Goal: Communication & Community: Answer question/provide support

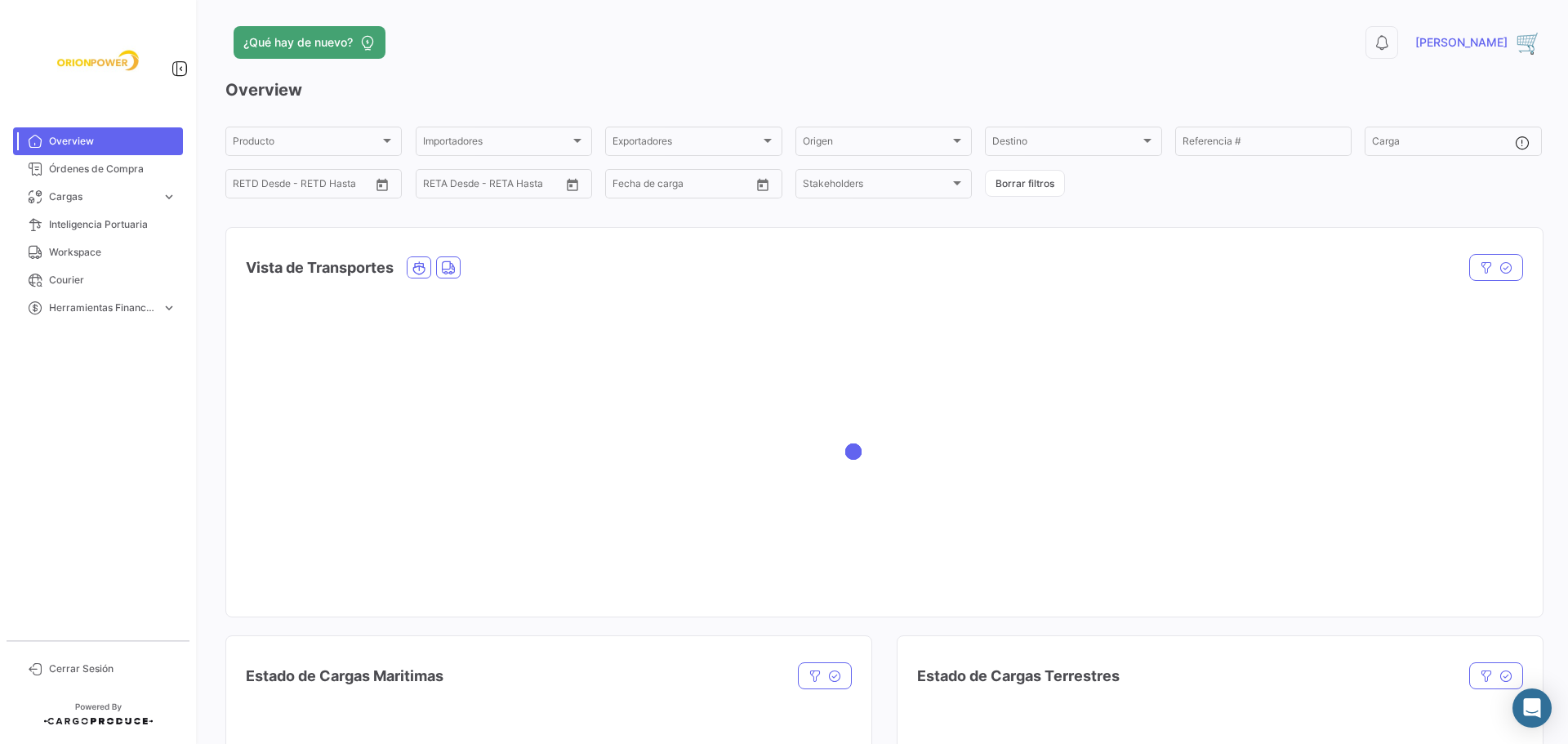
drag, startPoint x: 0, startPoint y: 0, endPoint x: 788, endPoint y: 437, distance: 901.1
click at [788, 437] on div at bounding box center [884, 452] width 1317 height 327
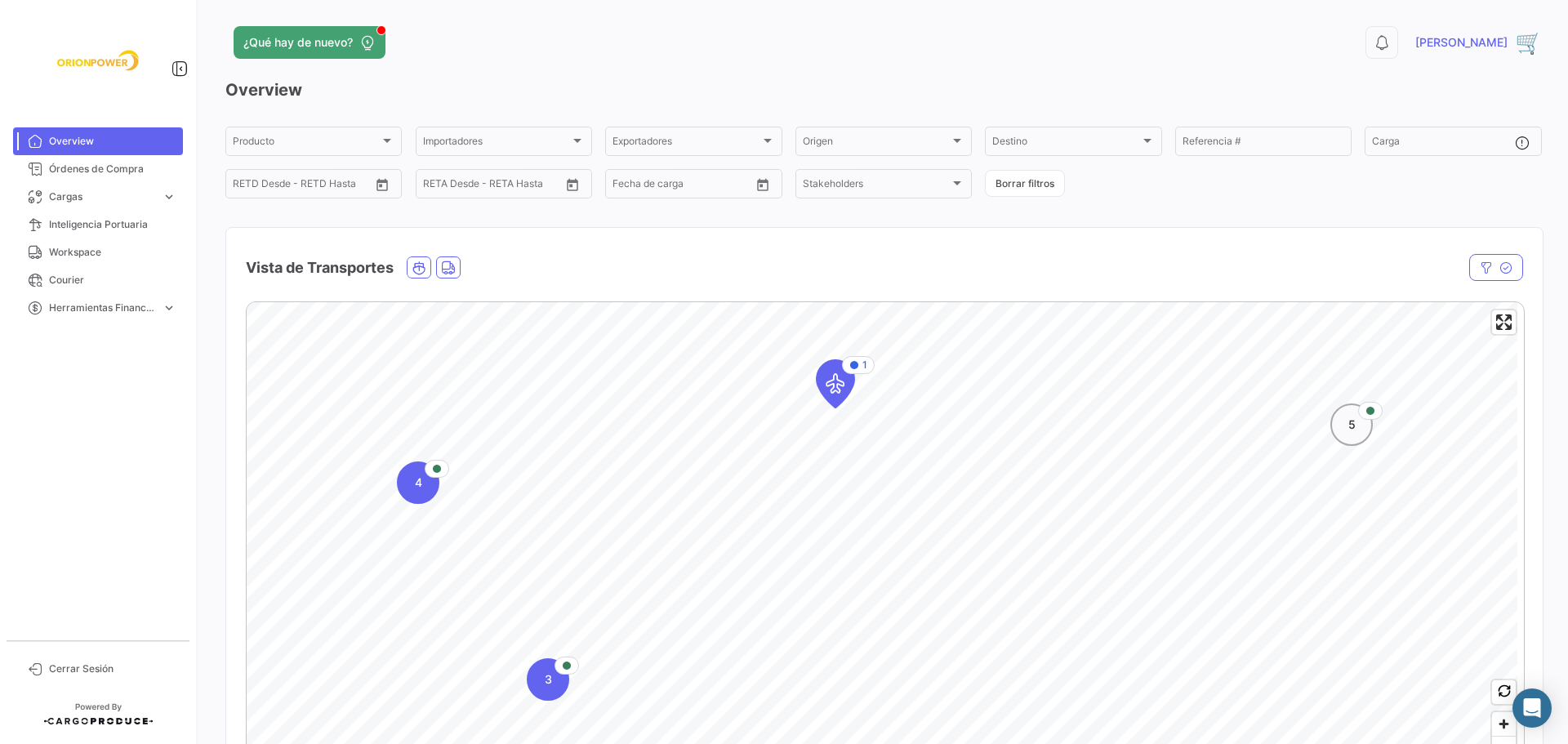
click at [1353, 428] on span "5" at bounding box center [1352, 425] width 7 height 17
click at [833, 587] on div "4" at bounding box center [835, 576] width 43 height 43
click at [971, 665] on icon "Map marker" at bounding box center [970, 664] width 23 height 34
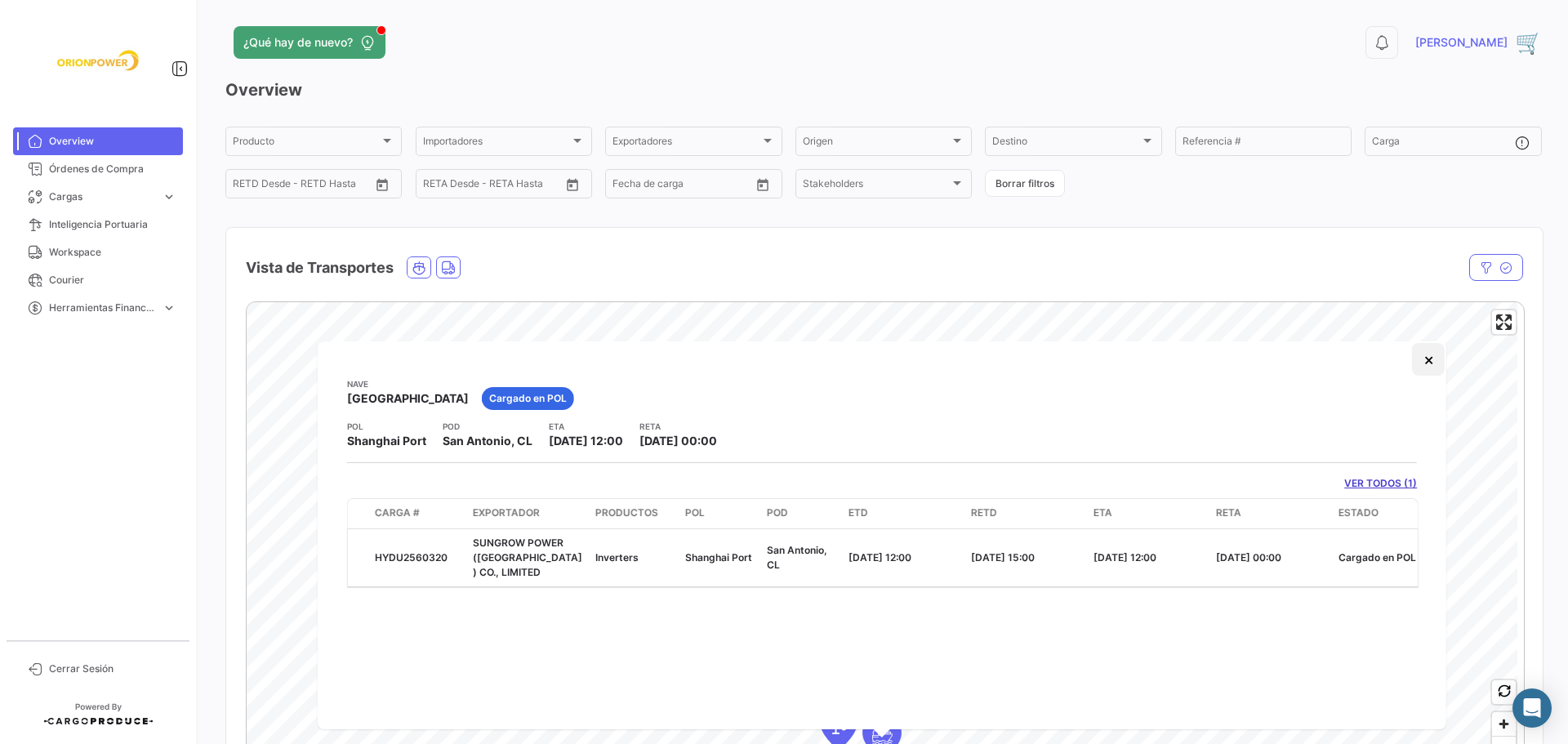
click at [1434, 360] on button "×" at bounding box center [1428, 359] width 32 height 32
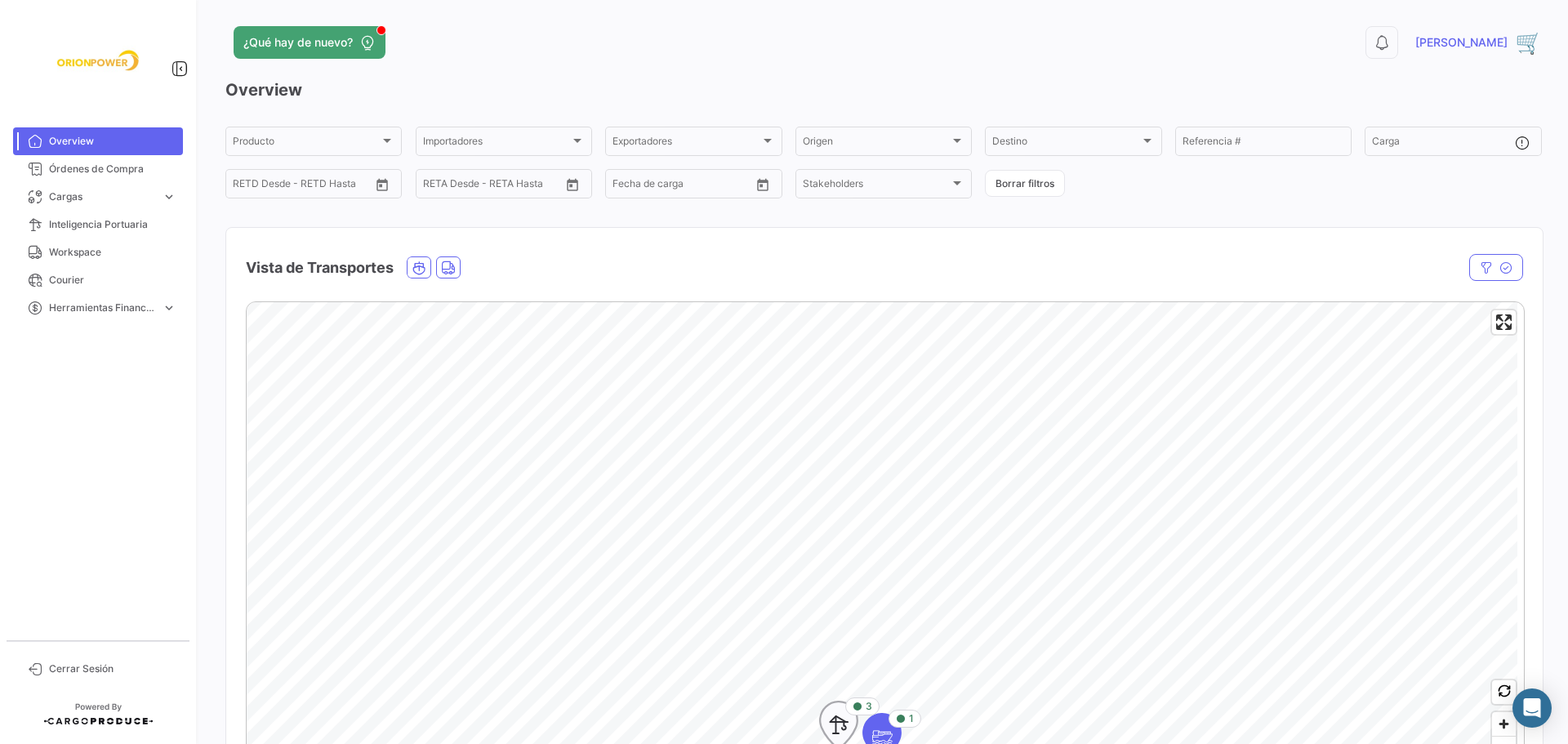
click at [848, 723] on icon "Map marker" at bounding box center [838, 725] width 23 height 34
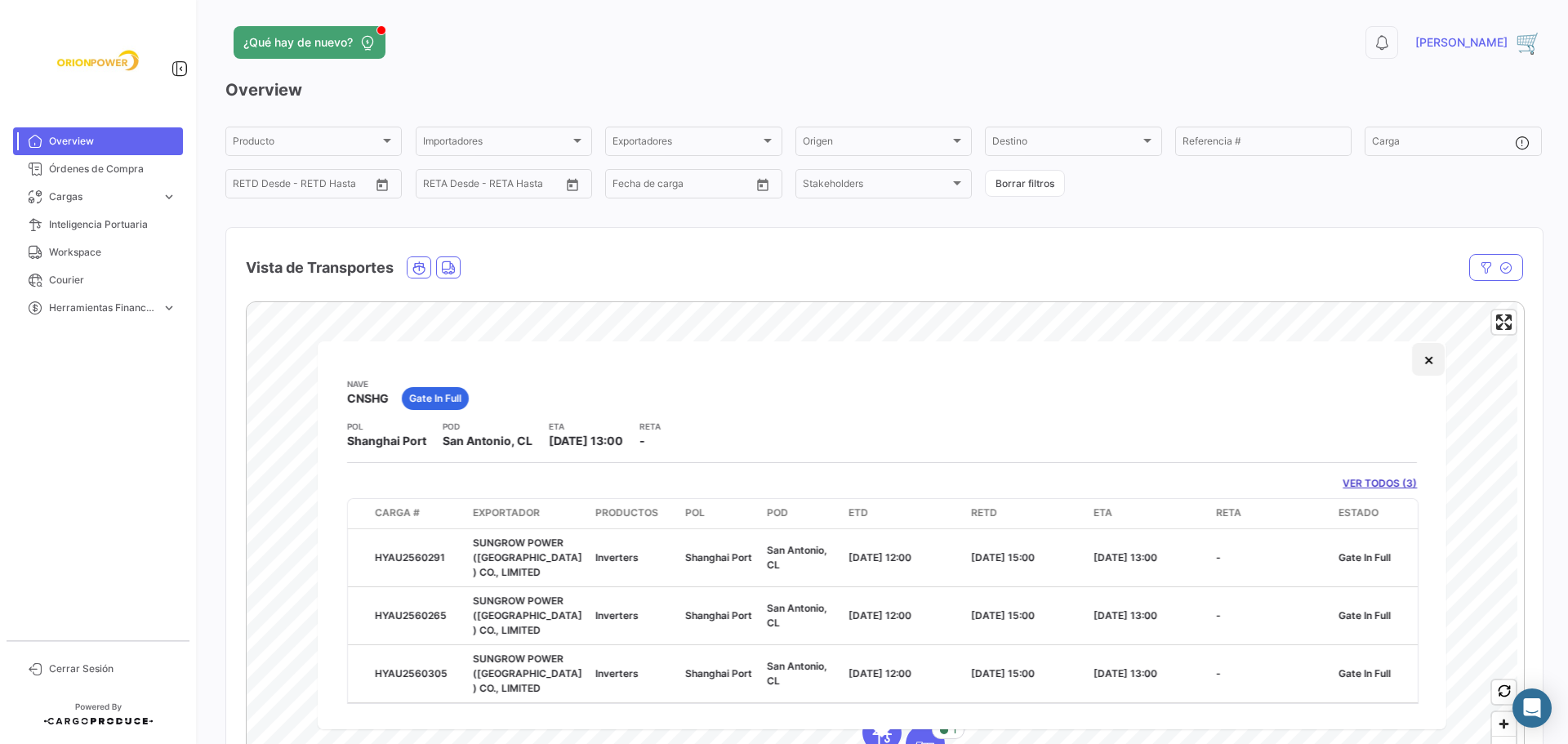
click at [1418, 361] on button "×" at bounding box center [1428, 359] width 32 height 32
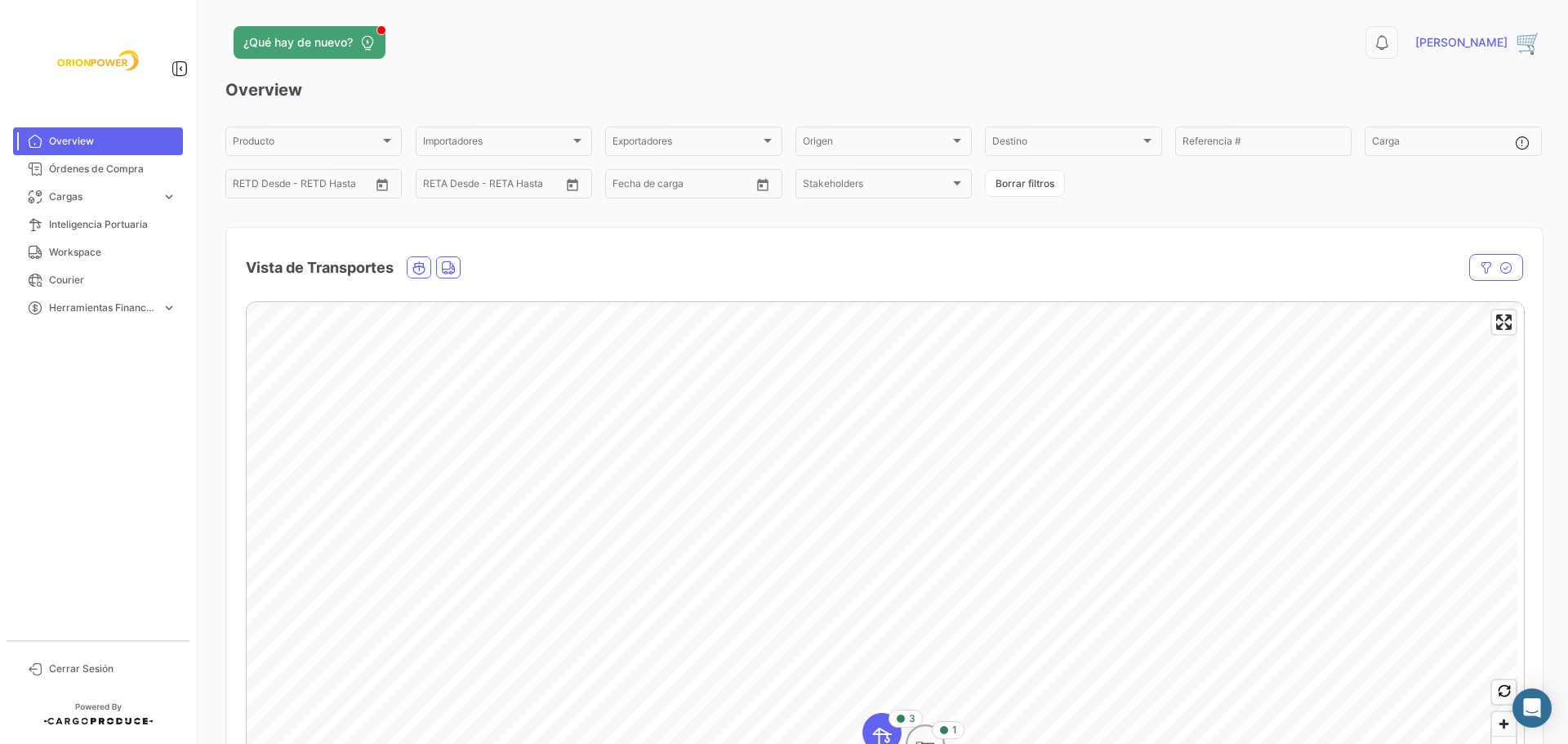
click at [924, 738] on icon "Map marker" at bounding box center [925, 749] width 23 height 34
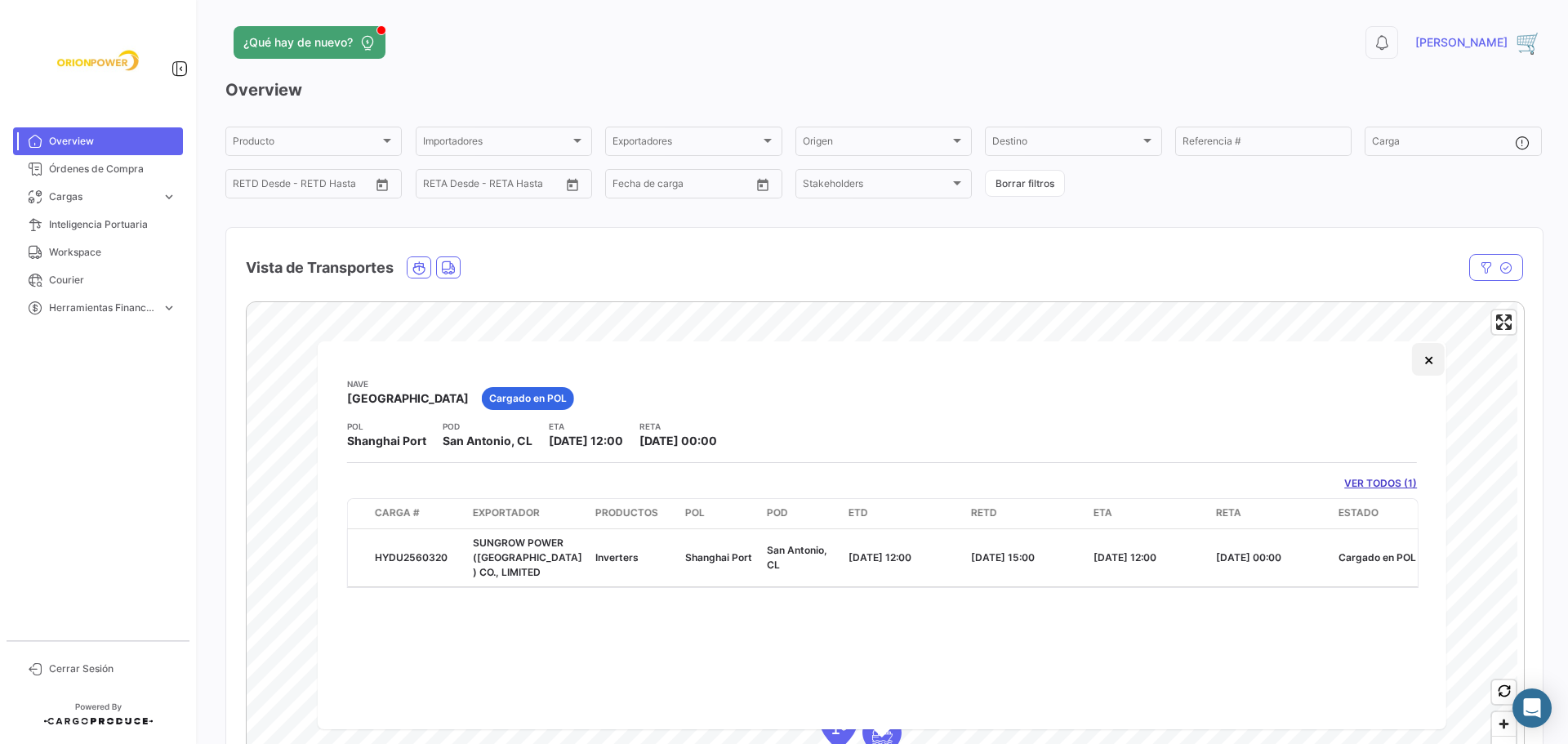
click at [1427, 357] on button "×" at bounding box center [1428, 359] width 32 height 32
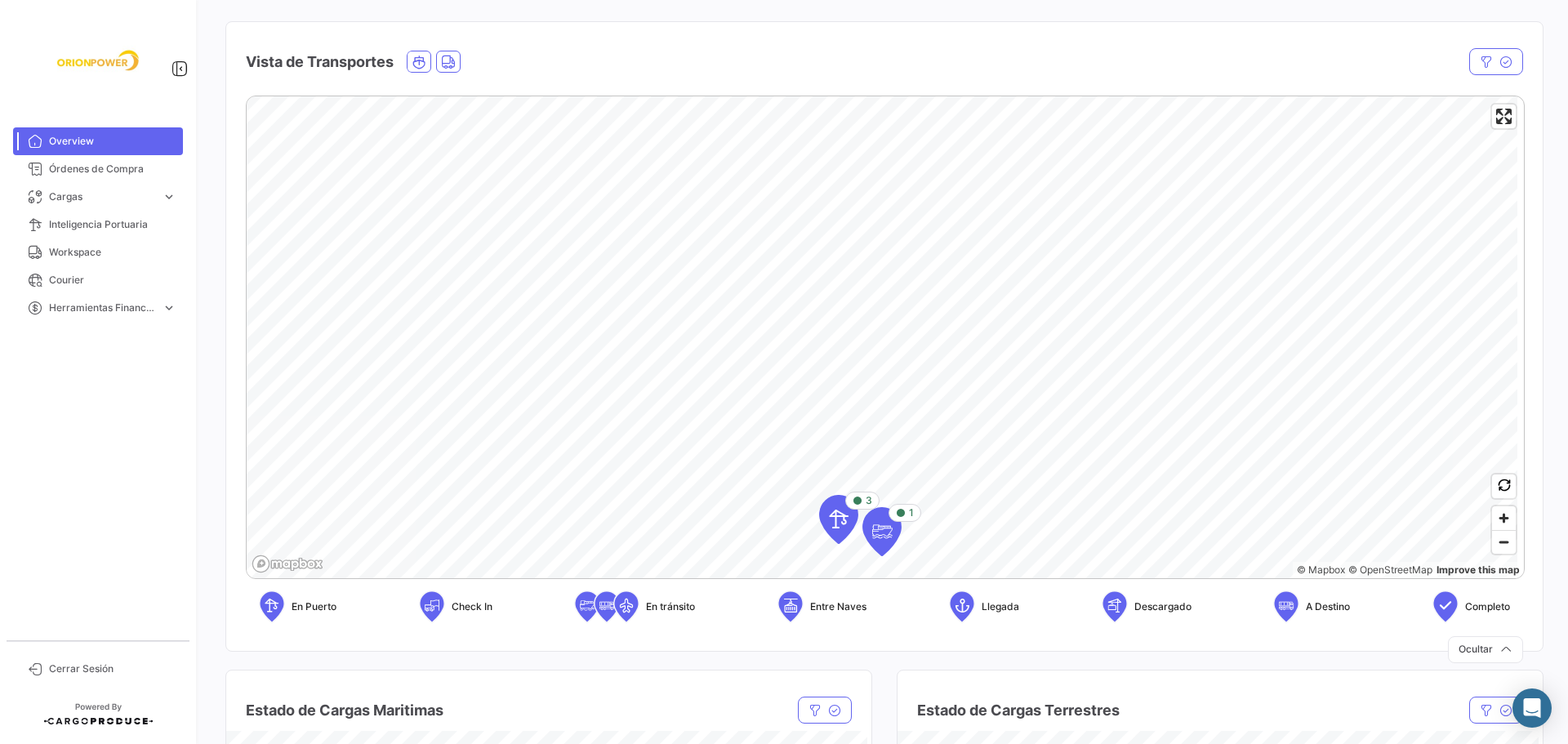
scroll to position [209, 0]
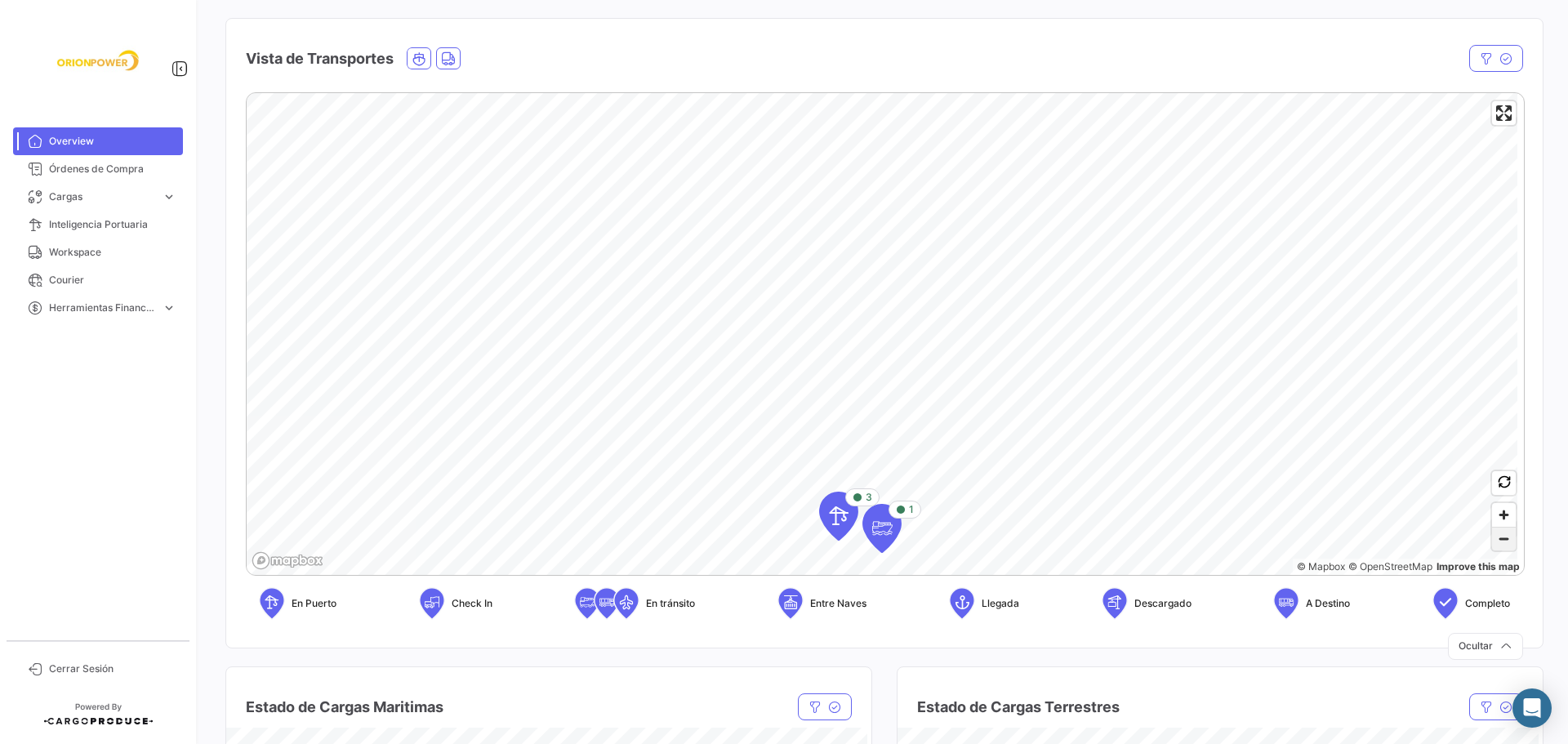
click at [1492, 544] on span "Zoom out" at bounding box center [1504, 539] width 24 height 23
click at [130, 174] on span "Órdenes de Compra" at bounding box center [113, 169] width 128 height 15
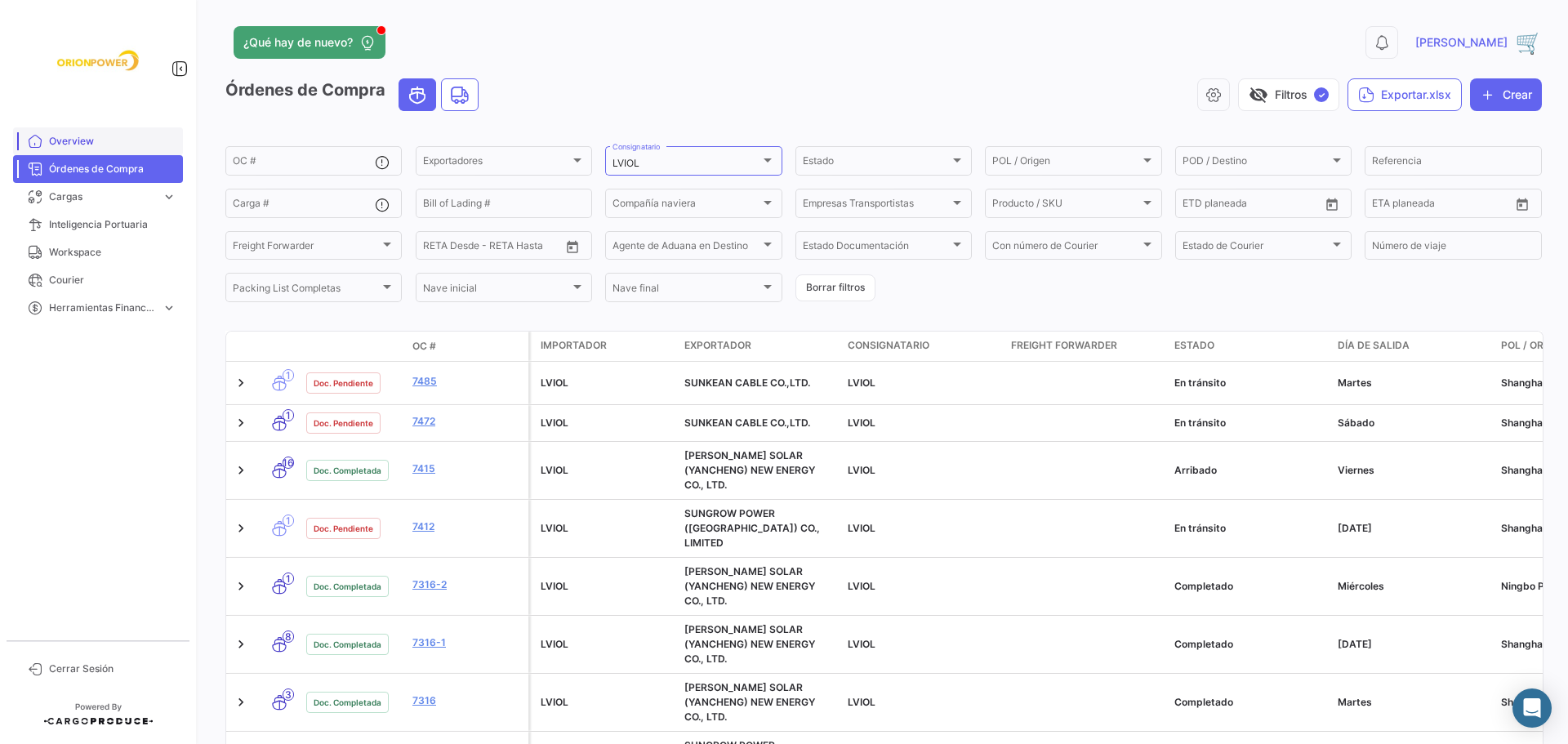
click at [103, 136] on span "Overview" at bounding box center [113, 141] width 128 height 15
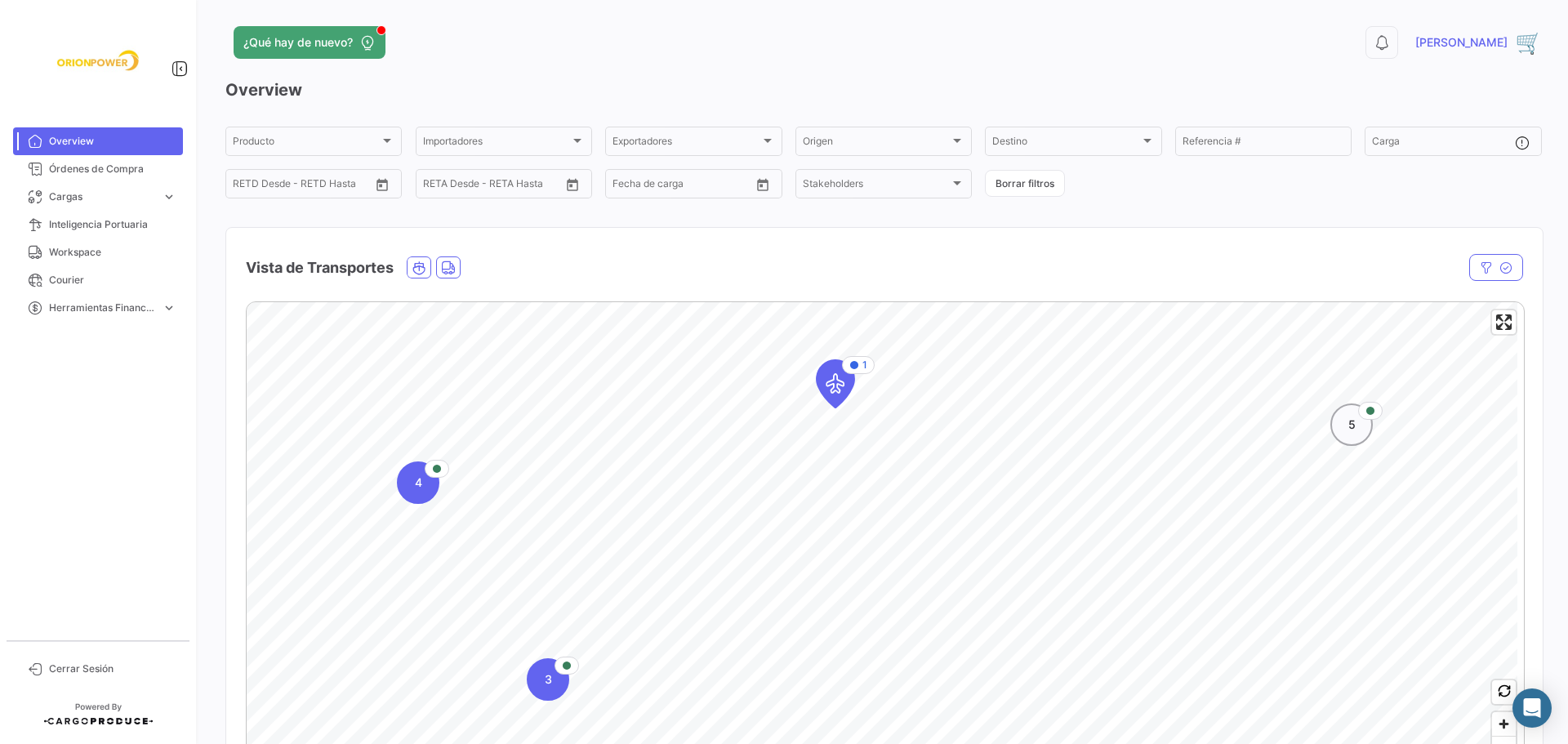
click at [1355, 431] on div "5" at bounding box center [1352, 425] width 43 height 43
click at [847, 580] on div "4" at bounding box center [835, 576] width 43 height 43
click at [956, 655] on icon "Map marker" at bounding box center [966, 654] width 23 height 34
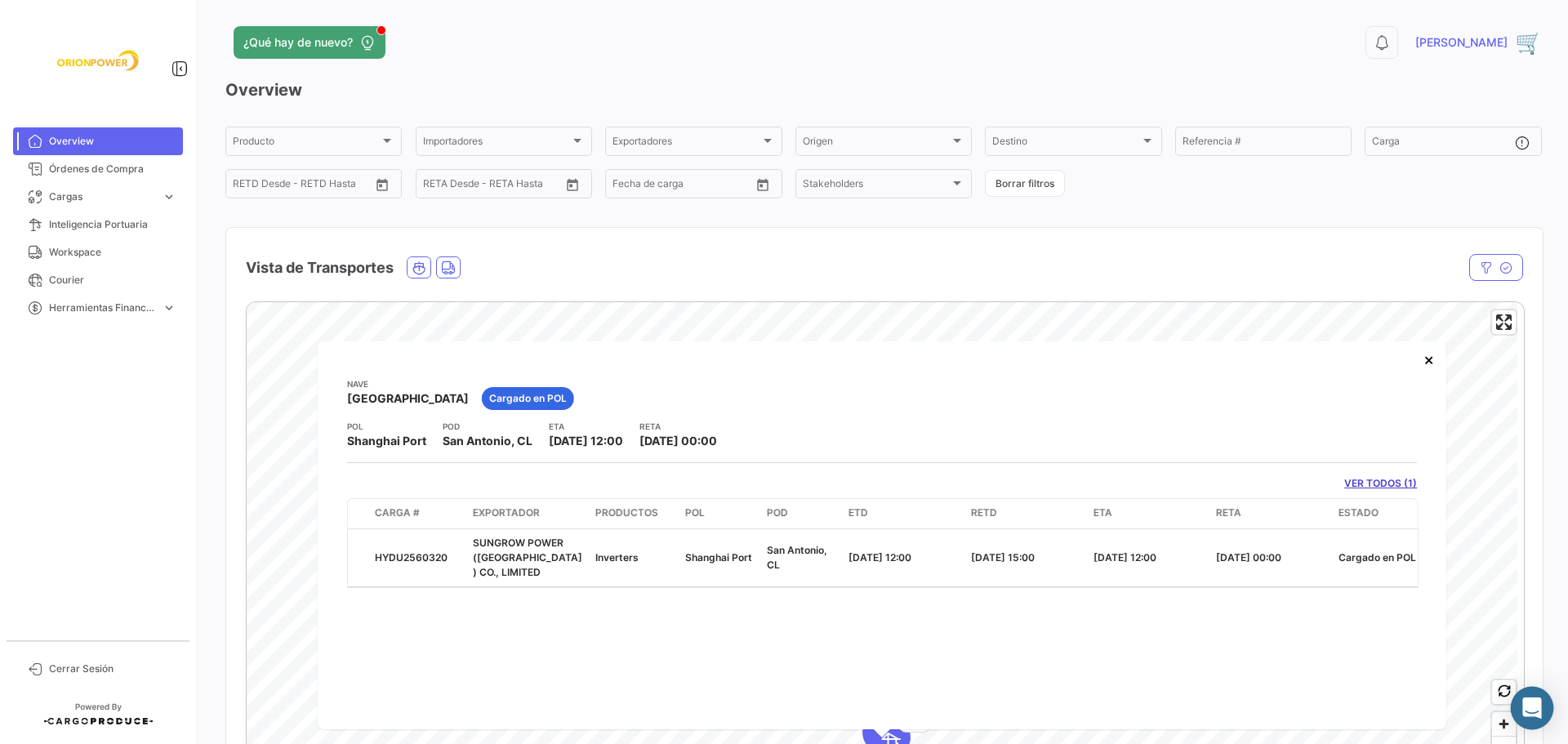
click at [1536, 707] on icon "Abrir Intercom Messenger" at bounding box center [1531, 708] width 18 height 21
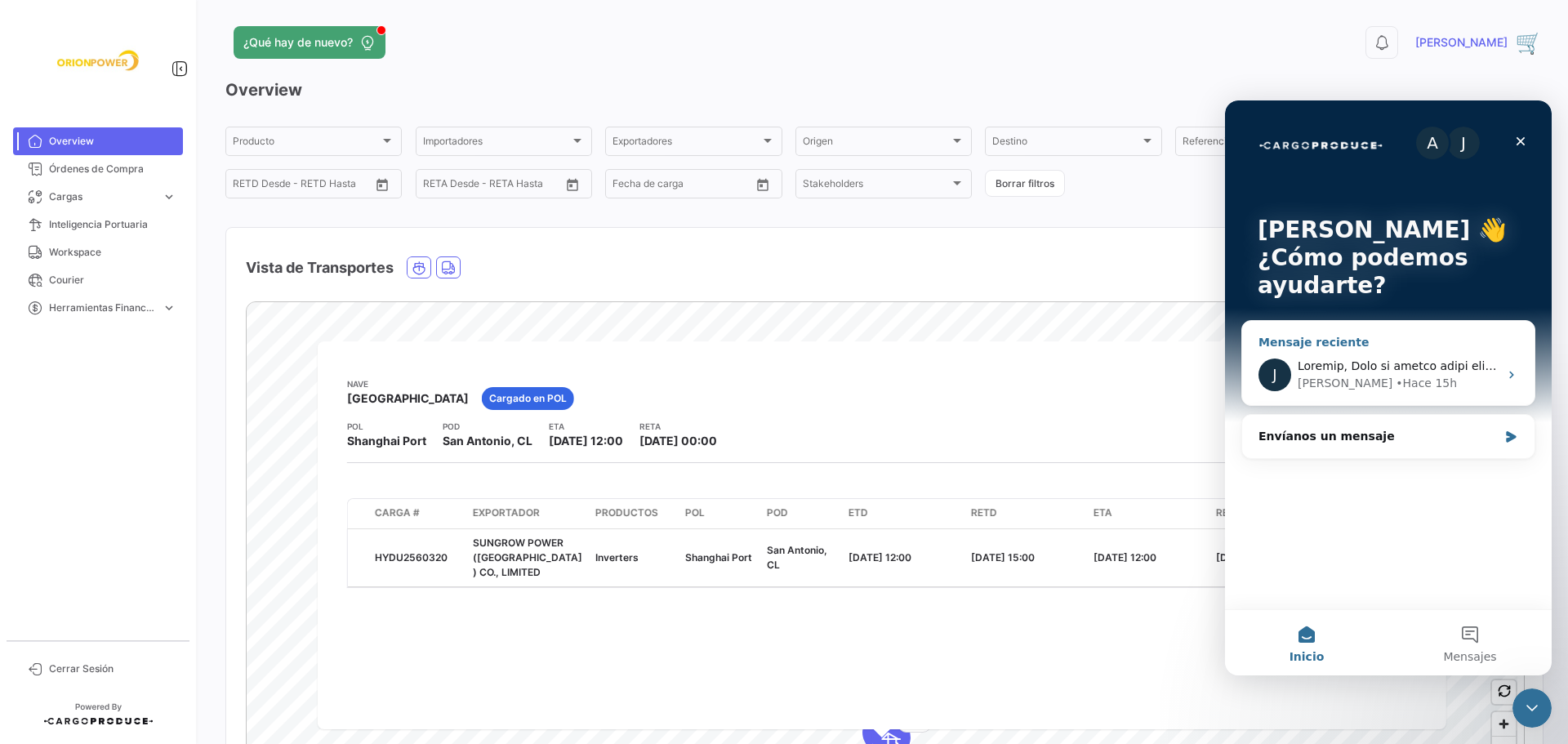
click at [1508, 374] on icon "Intercom Messenger" at bounding box center [1512, 375] width 13 height 13
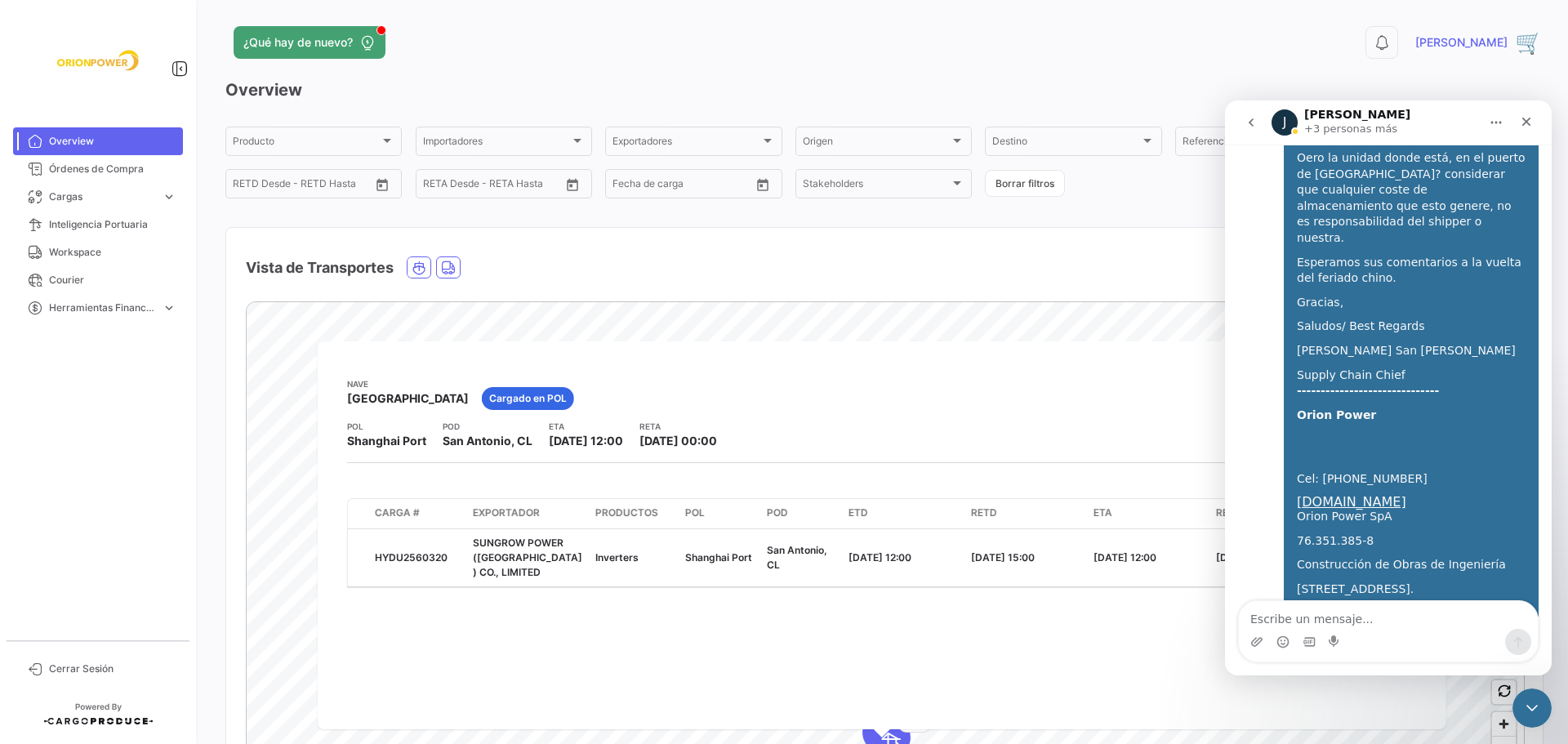
scroll to position [6646, 0]
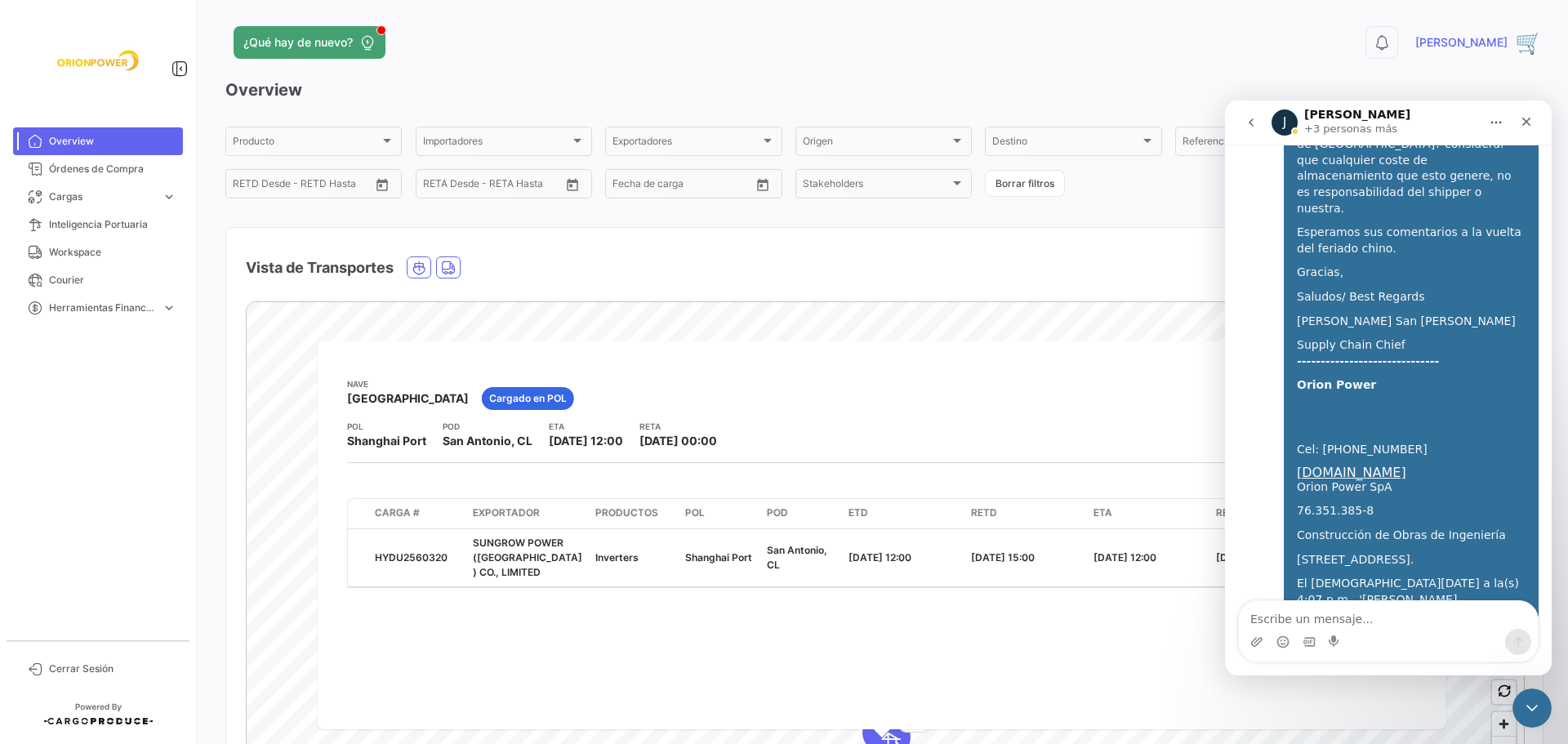
drag, startPoint x: 1402, startPoint y: 227, endPoint x: 1418, endPoint y: 240, distance: 20.6
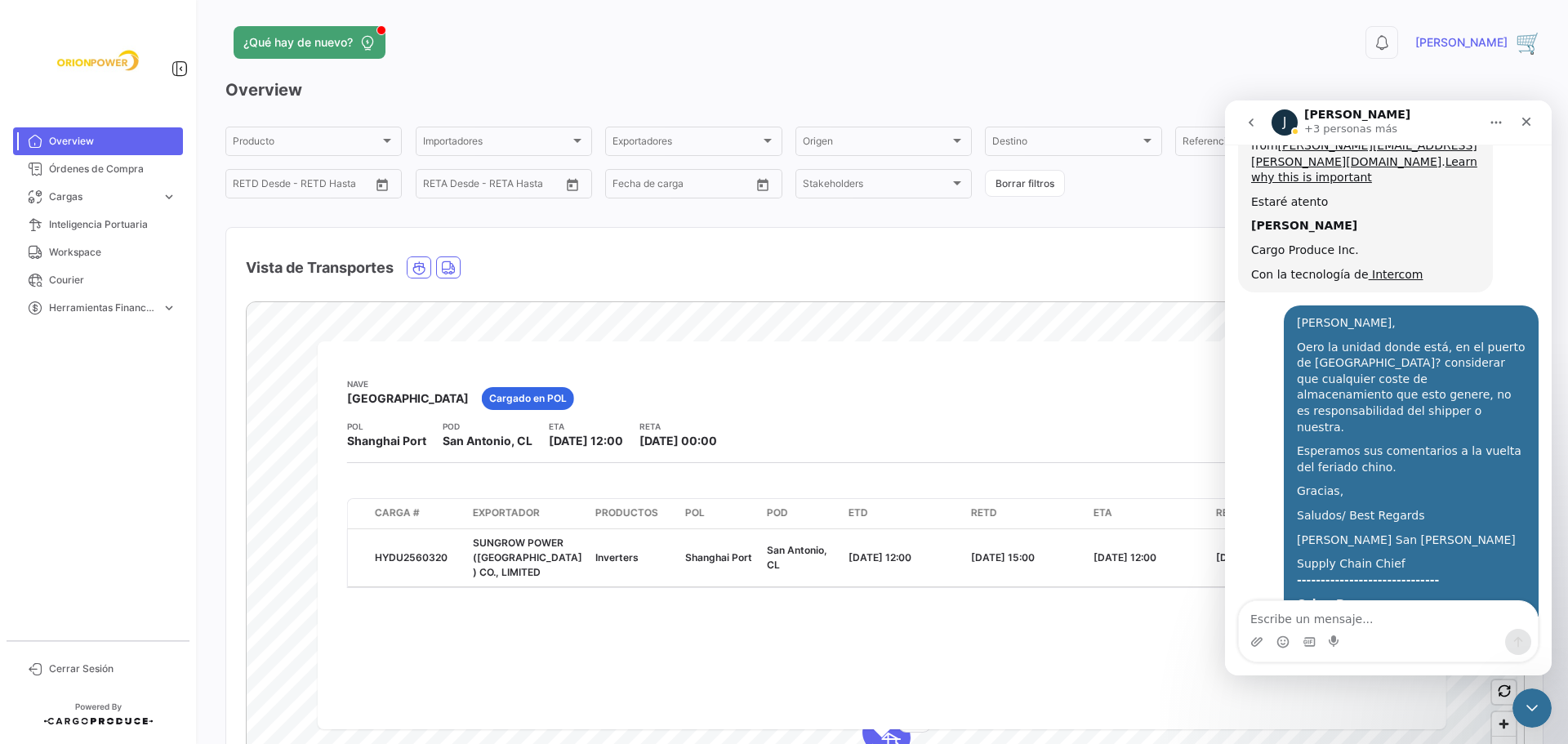
scroll to position [6415, 0]
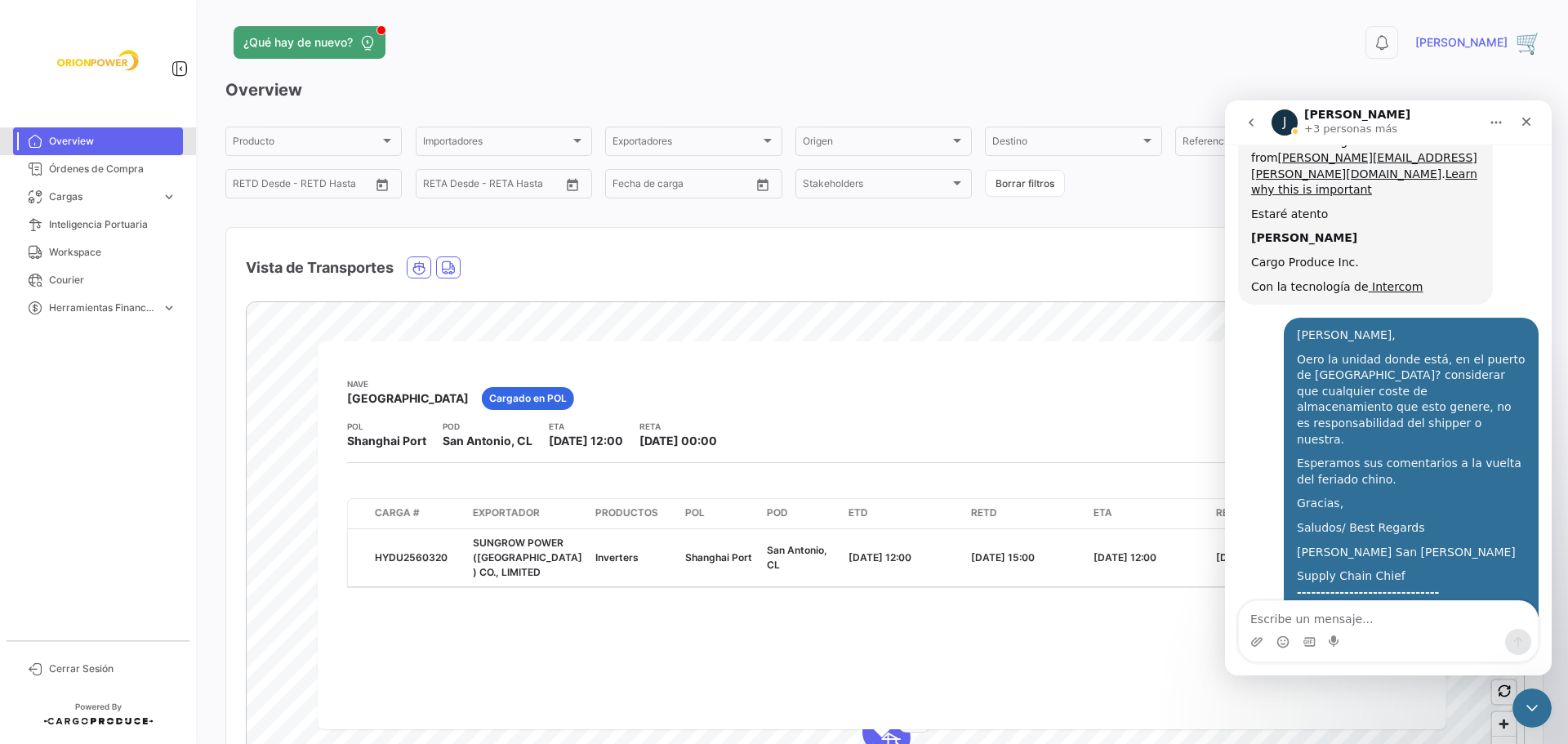
click at [50, 144] on span "Overview" at bounding box center [113, 141] width 128 height 15
click at [1524, 117] on icon "Cerrar" at bounding box center [1526, 122] width 13 height 13
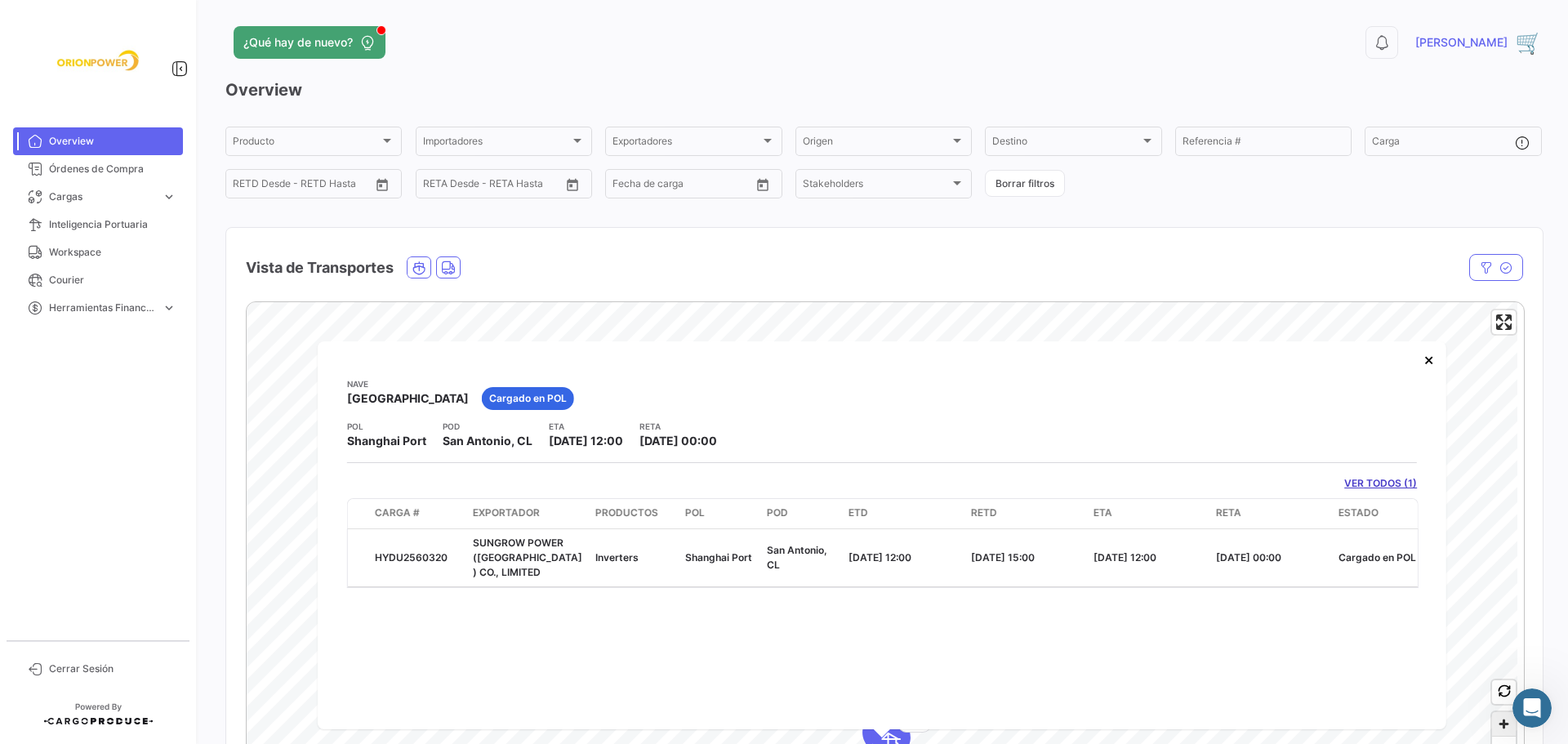
scroll to position [6646, 0]
click at [1538, 693] on div "Abrir Intercom Messenger" at bounding box center [1529, 705] width 54 height 54
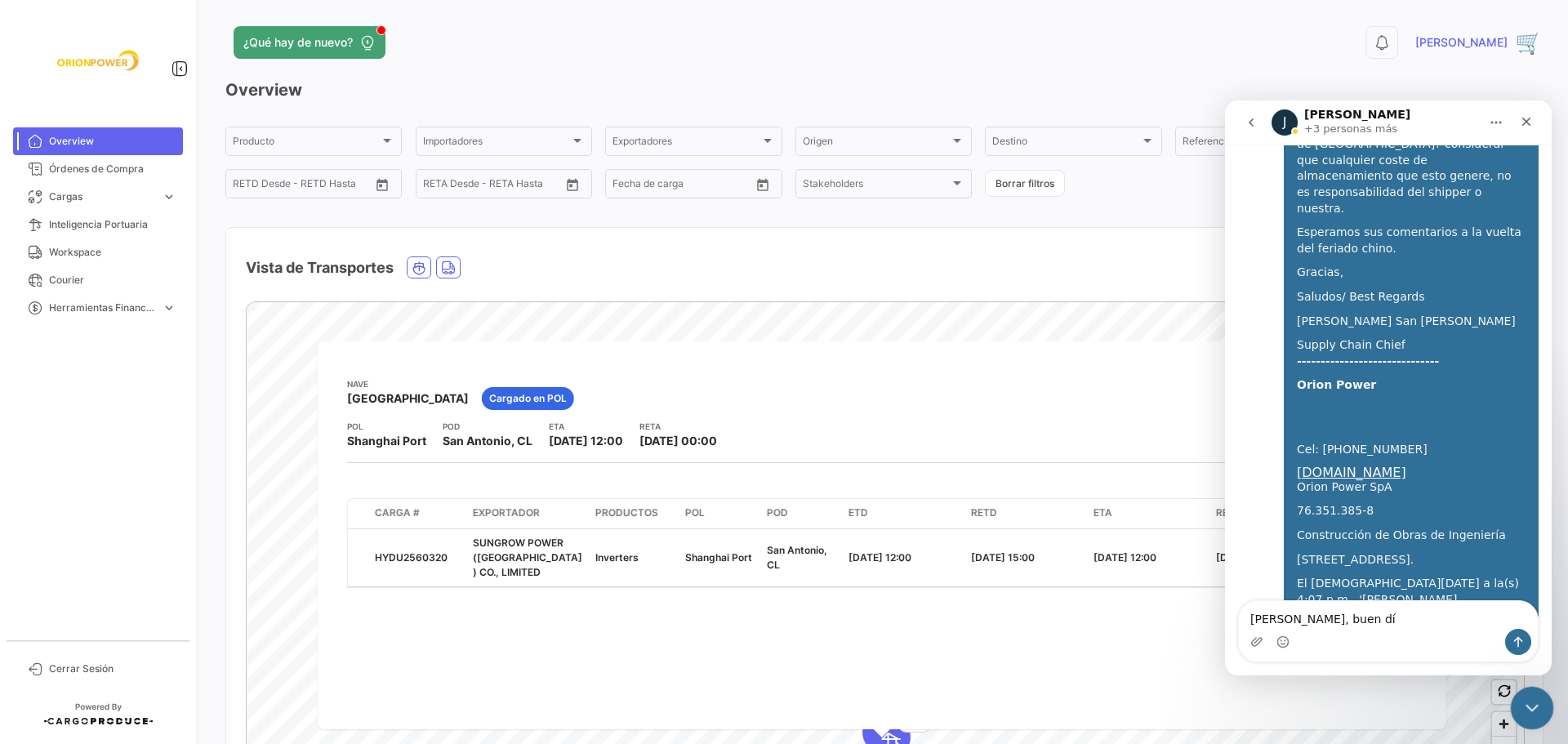
type textarea "Hola [PERSON_NAME], buen día"
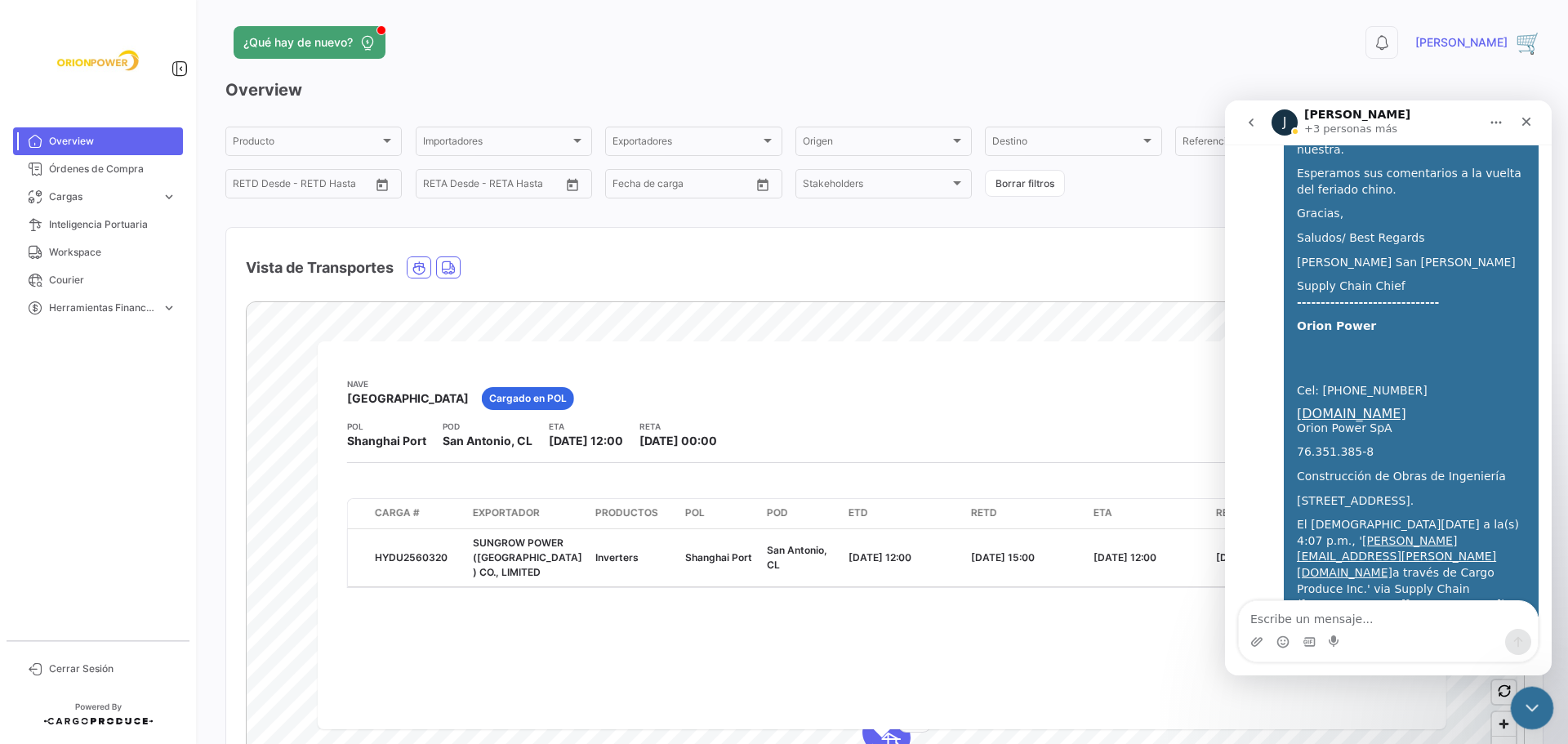
scroll to position [6739, 0]
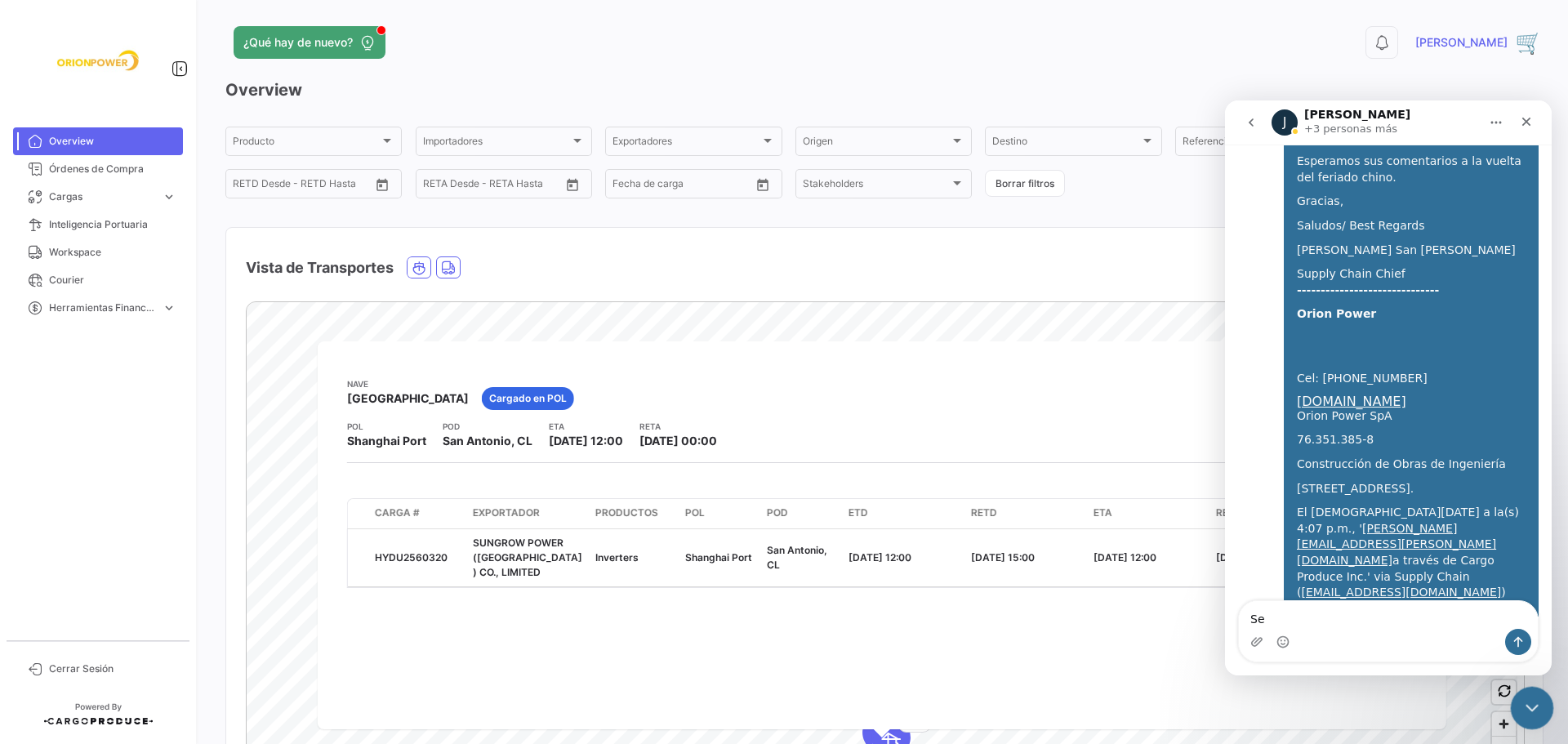
type textarea "S"
type textarea "Ya se puede ver la unidad restante/ HYDU2560320"
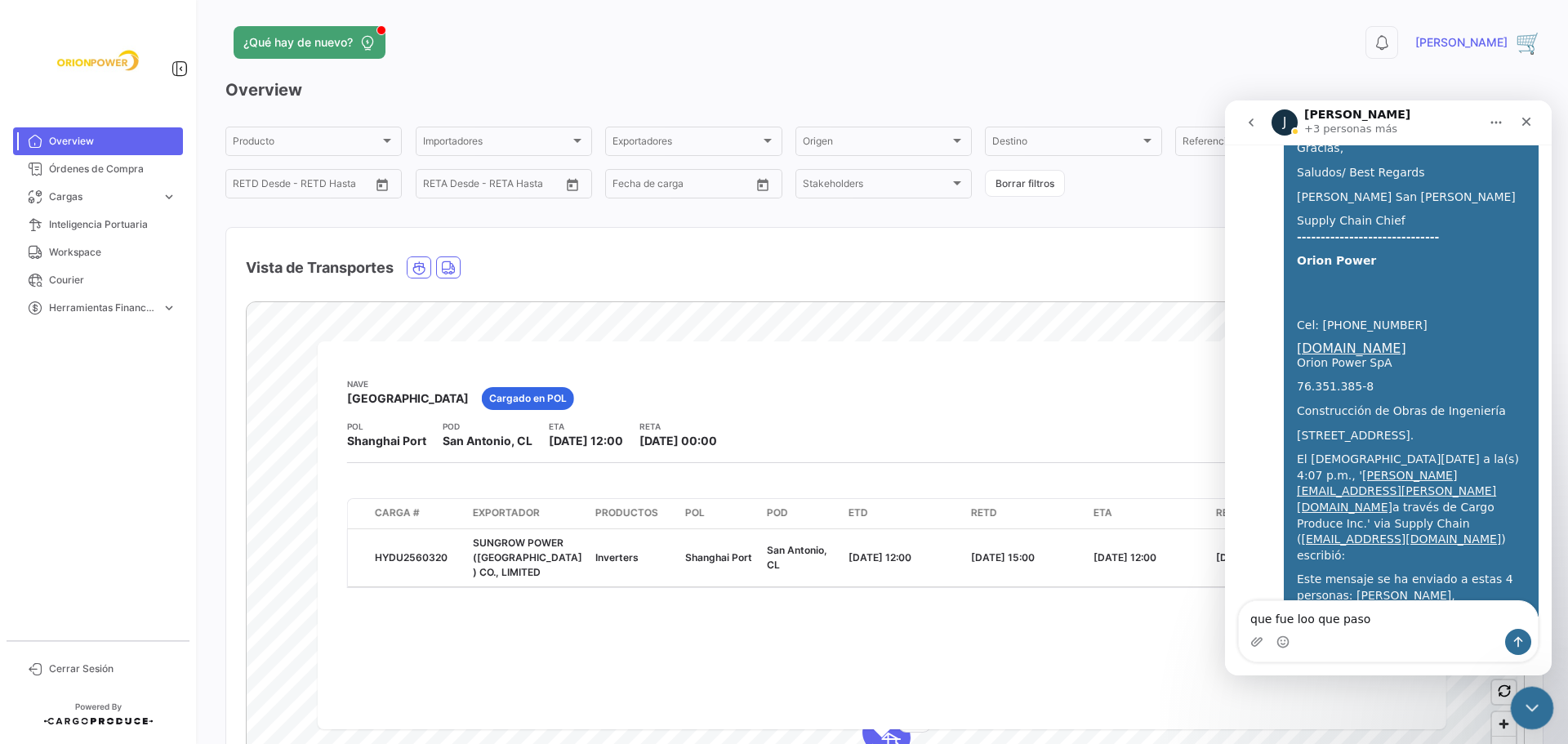
type textarea "que fue loo que paso?"
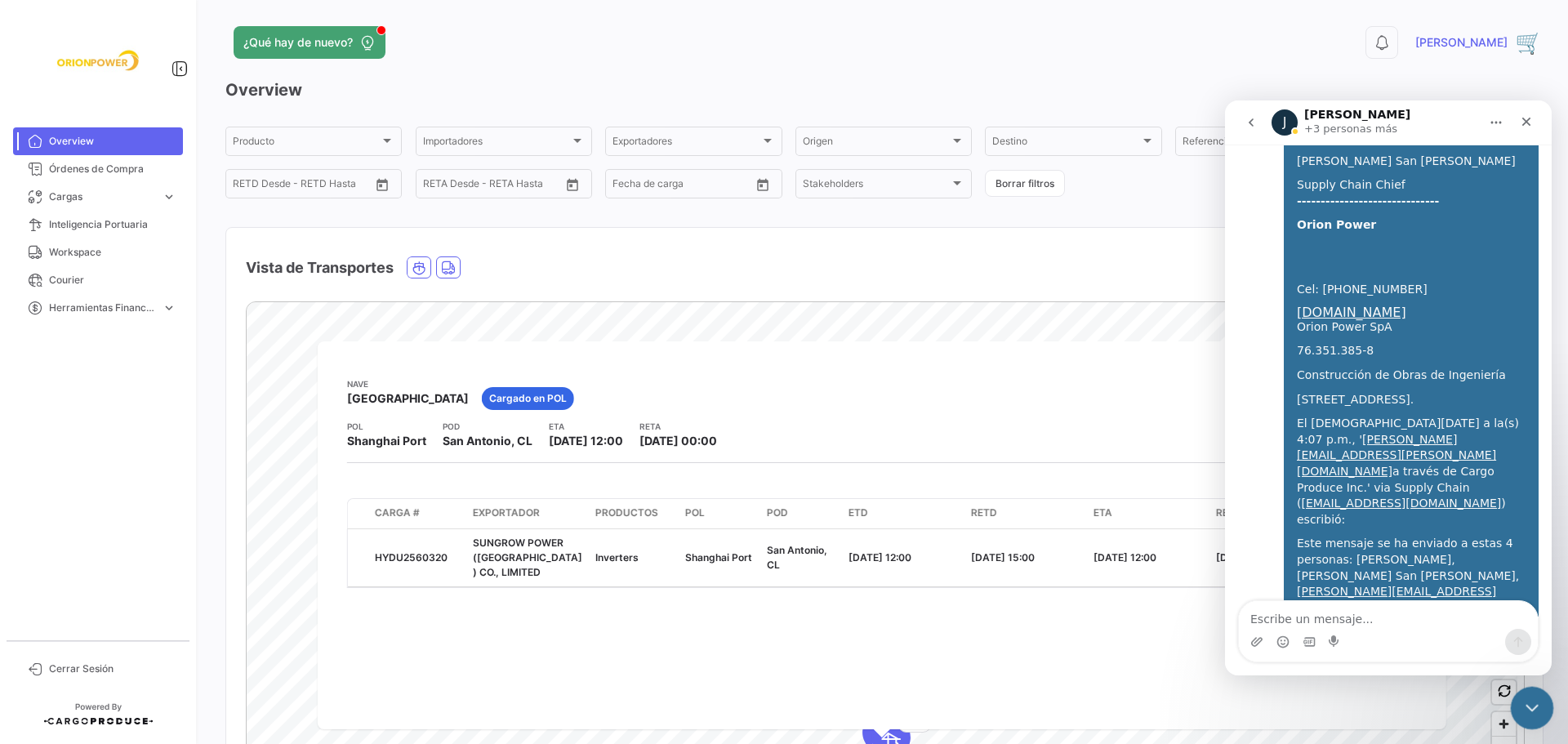
scroll to position [6829, 0]
click at [1526, 121] on icon "Cerrar" at bounding box center [1526, 122] width 9 height 9
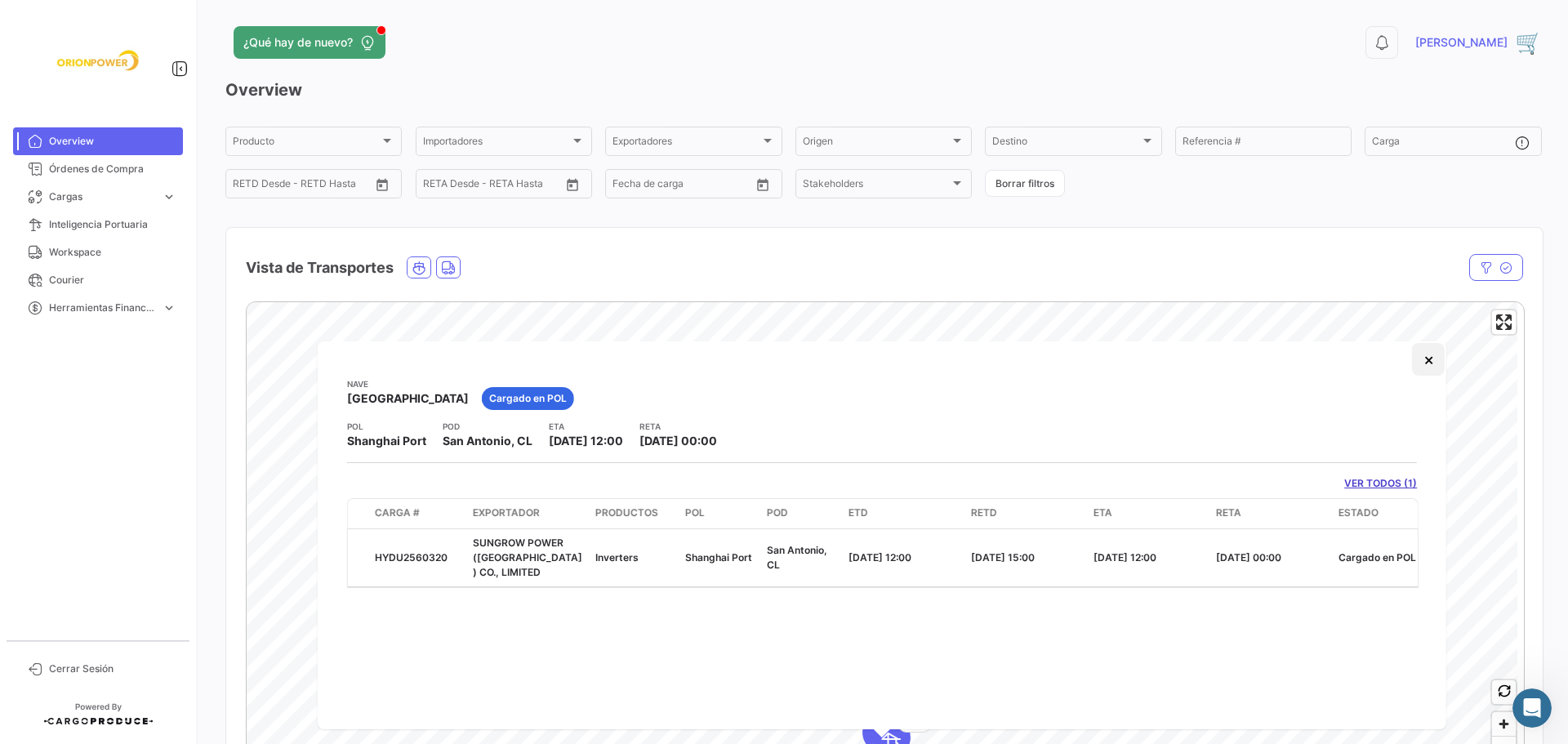
click at [1433, 358] on button "×" at bounding box center [1428, 359] width 32 height 32
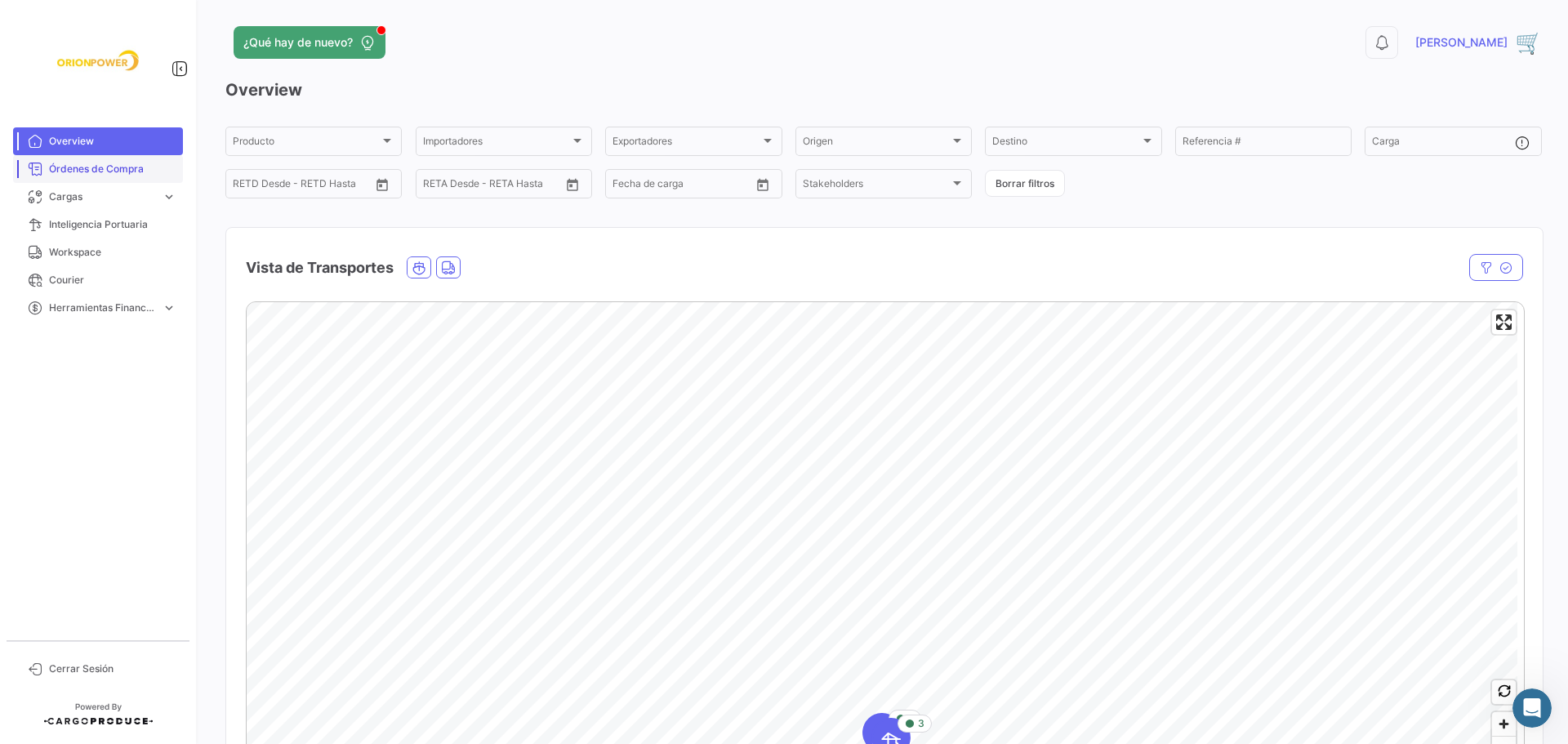
click at [92, 166] on span "Órdenes de Compra" at bounding box center [113, 169] width 128 height 15
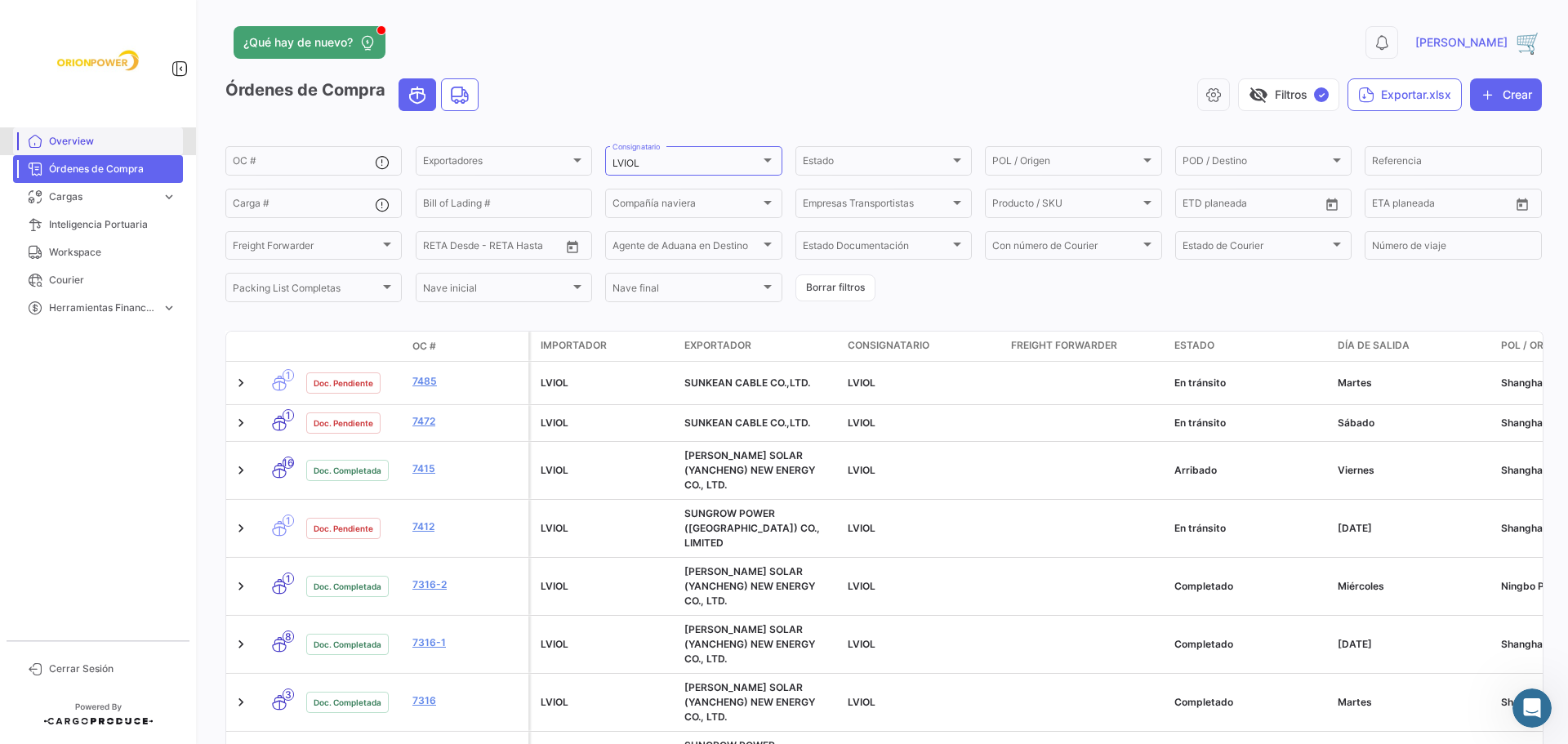
click at [93, 144] on span "Overview" at bounding box center [113, 141] width 128 height 15
